Goal: Book appointment/travel/reservation

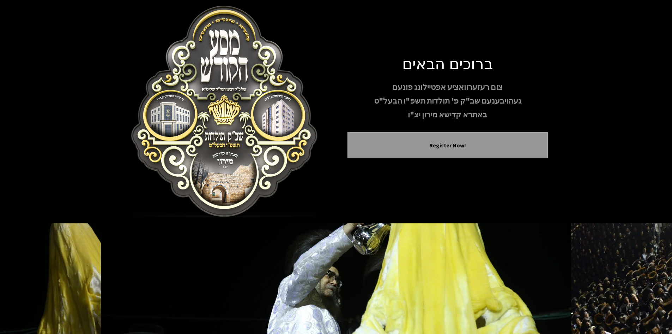
click at [402, 149] on button "Register Now!" at bounding box center [447, 145] width 183 height 8
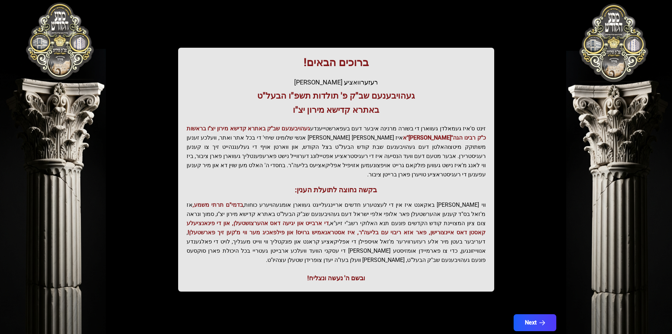
scroll to position [75, 0]
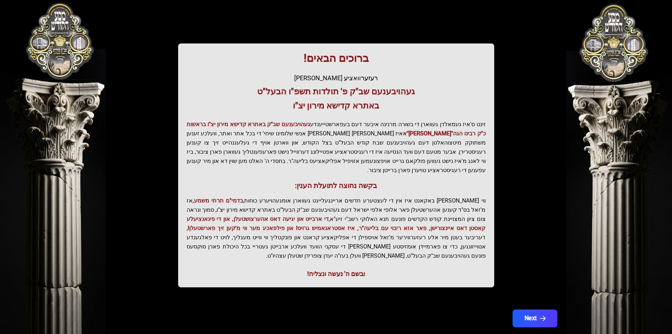
click at [540, 315] on icon "button" at bounding box center [543, 318] width 6 height 6
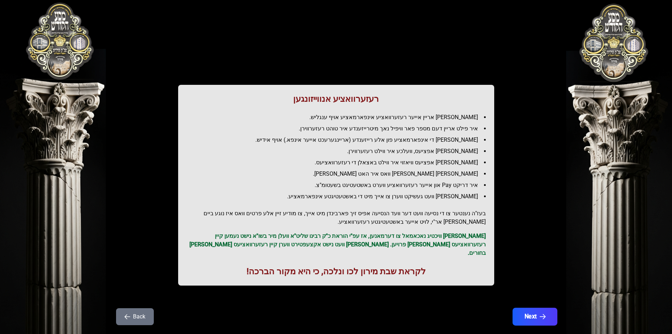
click at [554, 311] on button "Next" at bounding box center [534, 316] width 45 height 18
